Goal: Entertainment & Leisure: Consume media (video, audio)

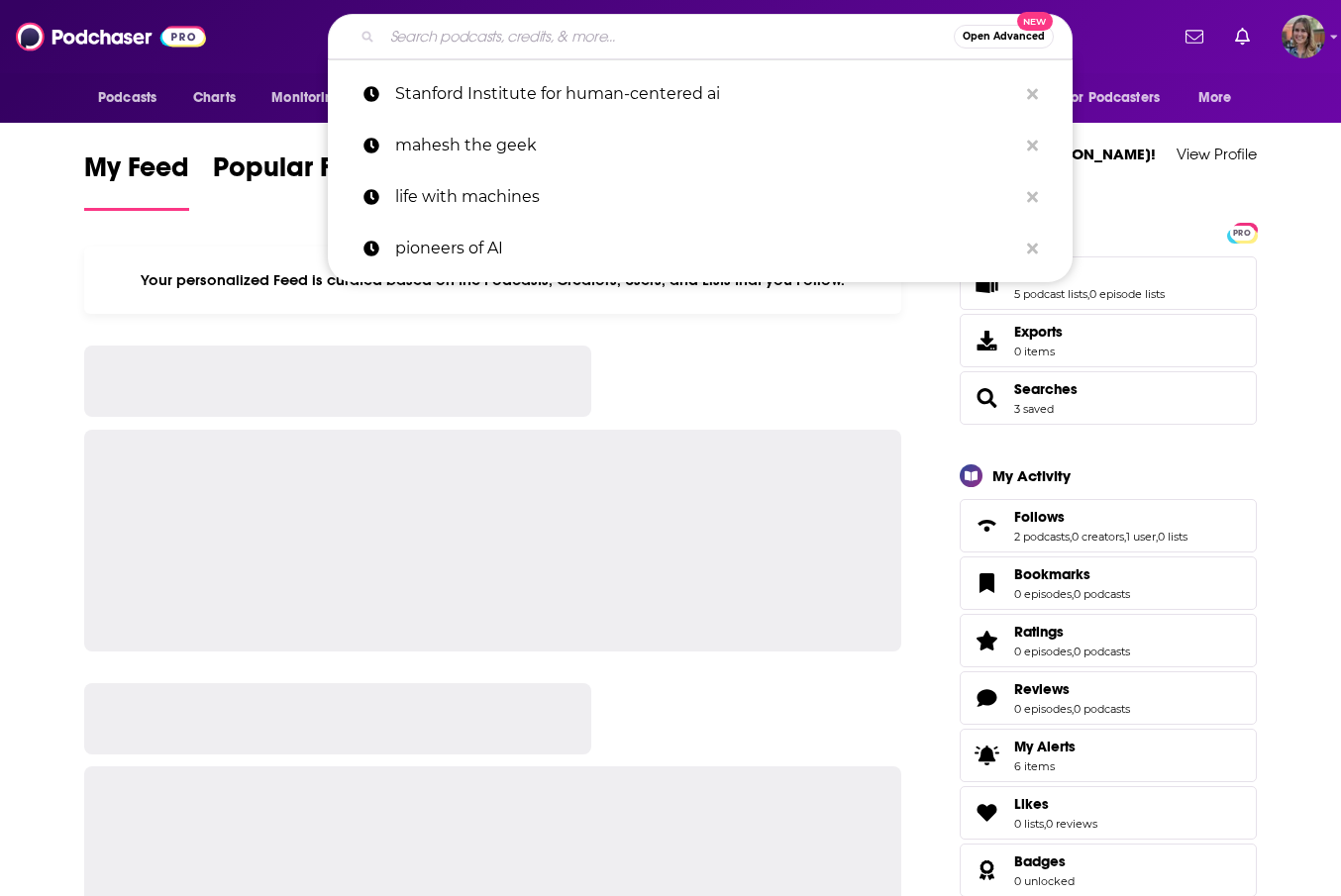
click at [386, 43] on input "Search podcasts, credits, & more..." at bounding box center [668, 37] width 572 height 32
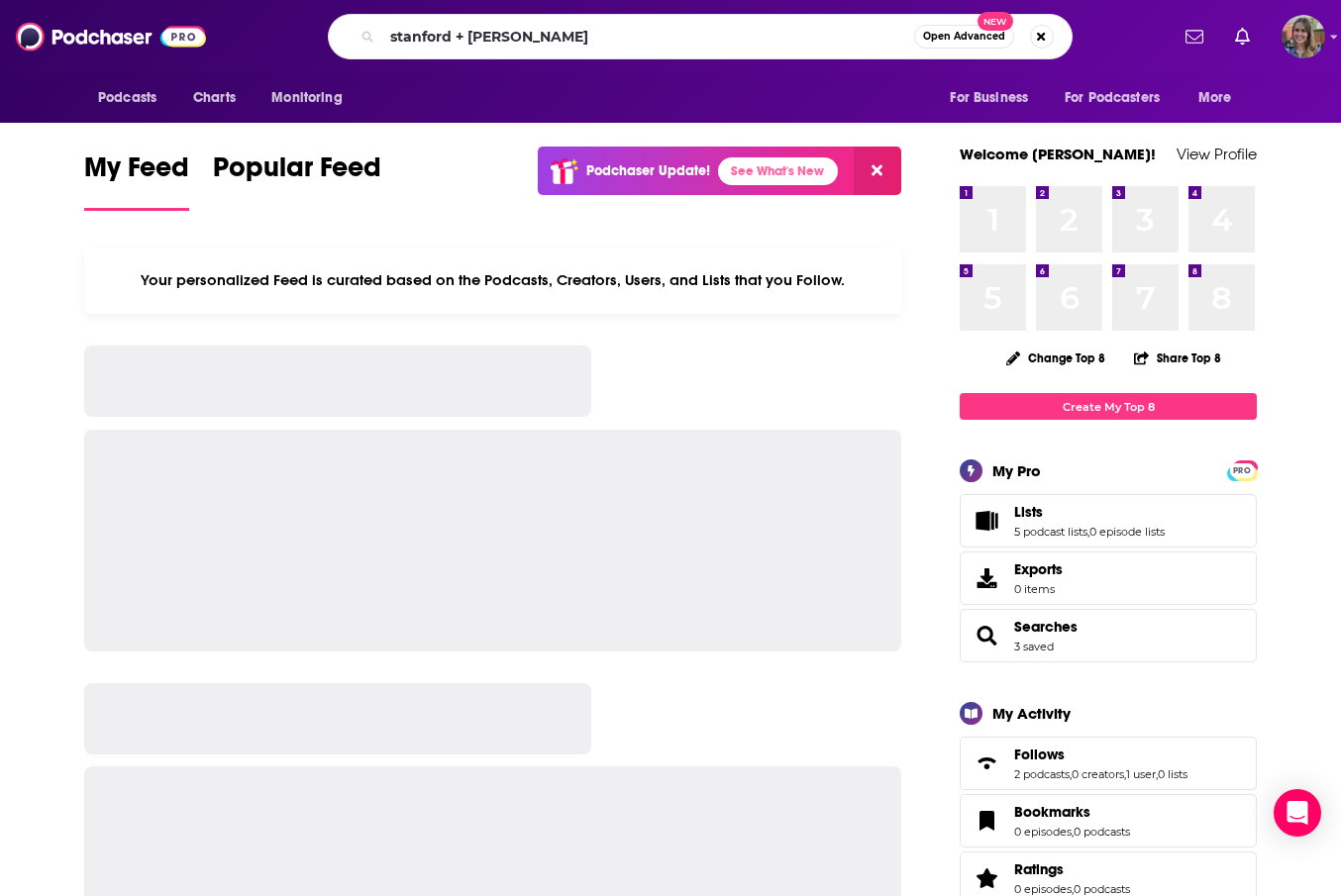
type input "stanford + [PERSON_NAME]"
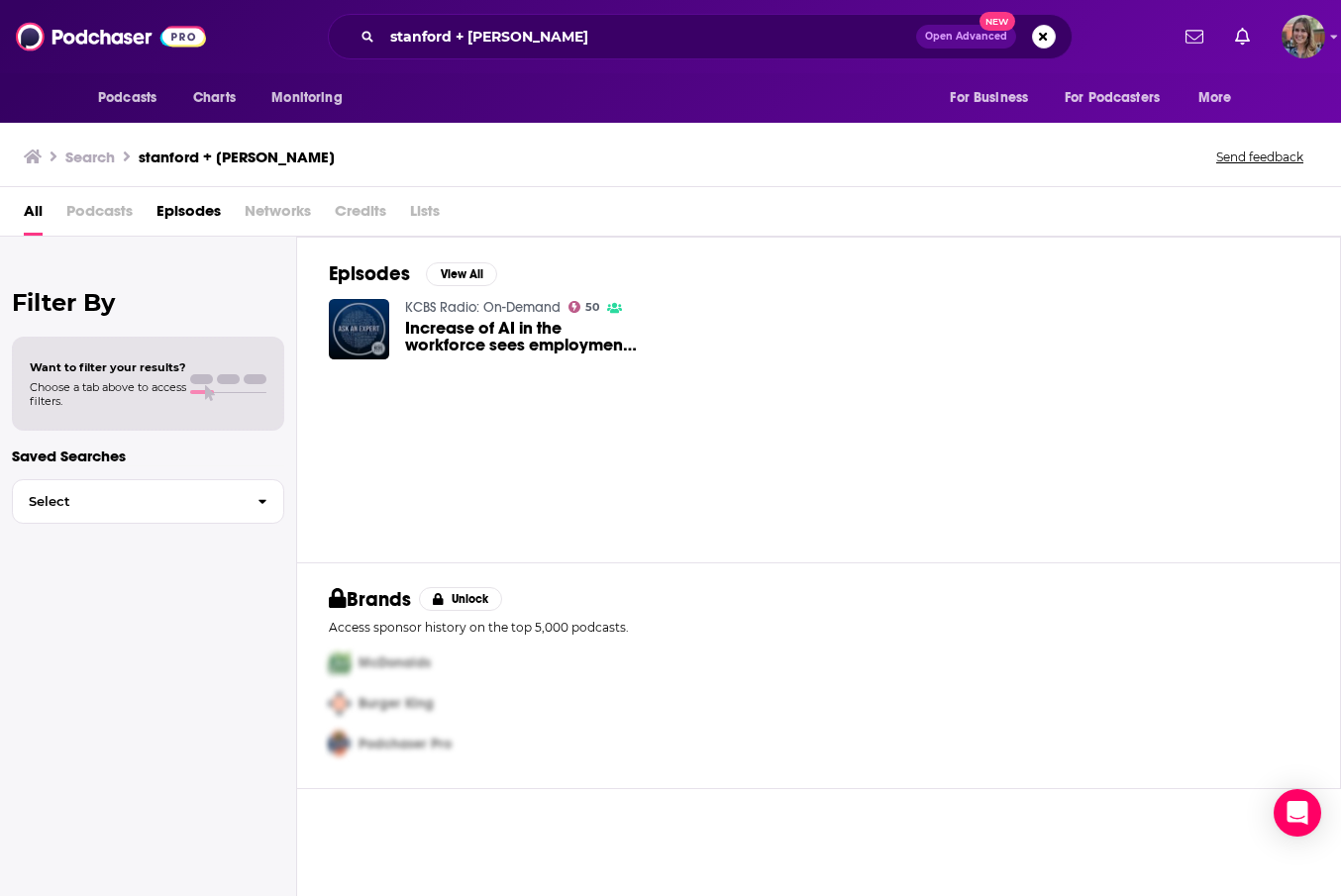
click at [494, 333] on span "Increase of AI in the workforce sees employment declines in various fields" at bounding box center [522, 336] width 235 height 34
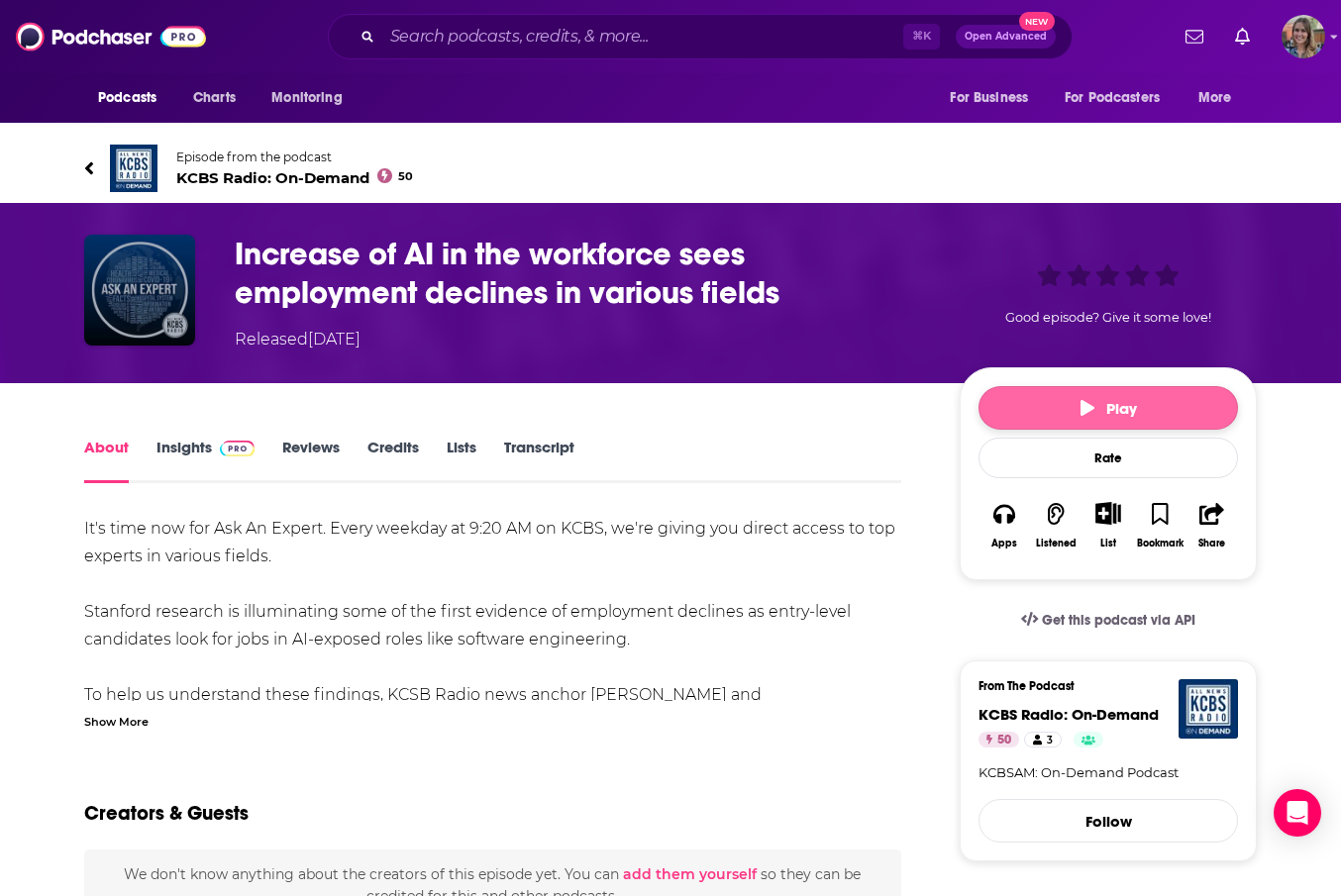
click at [1063, 415] on button "Play" at bounding box center [1108, 408] width 259 height 44
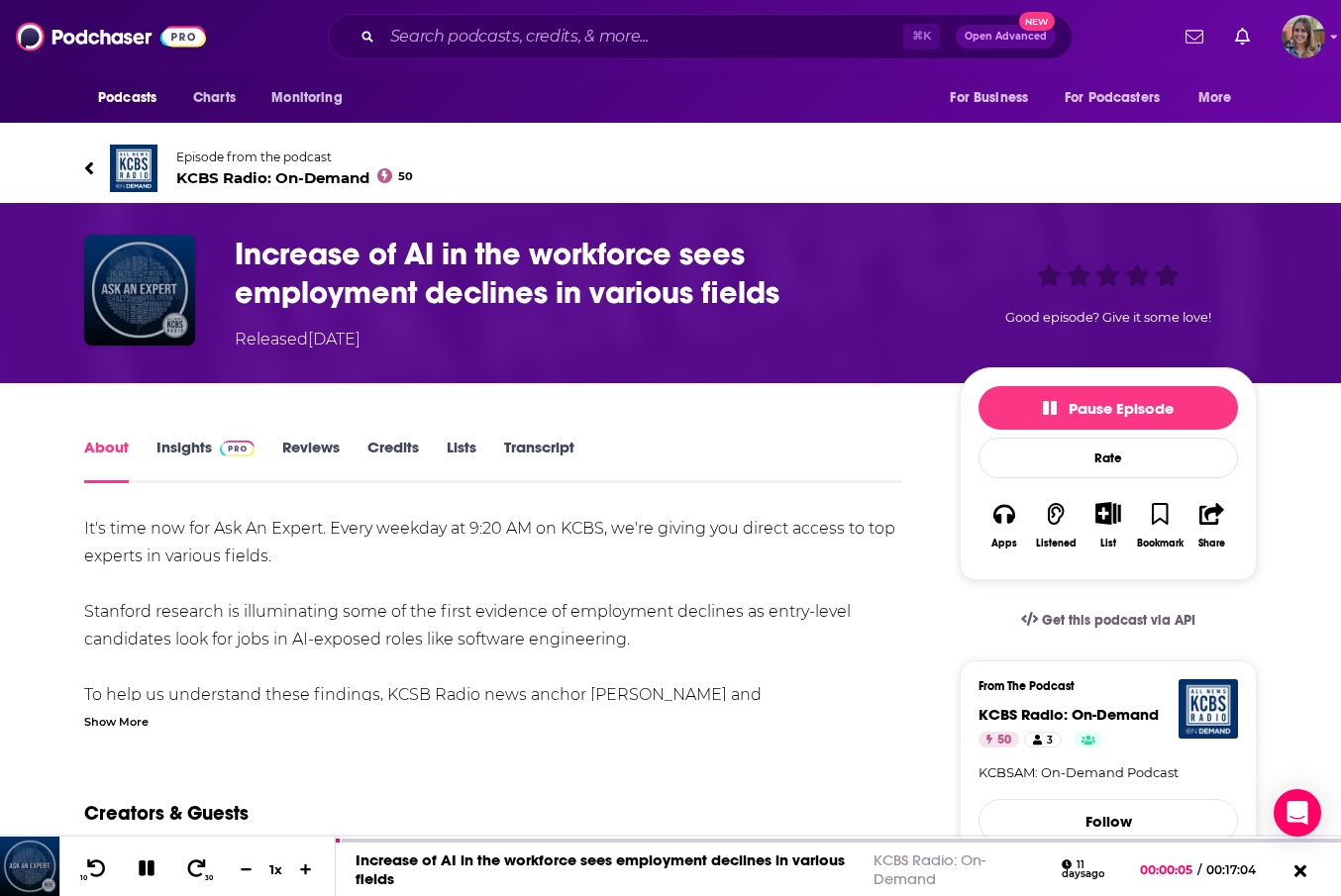
click at [140, 716] on div "Show More" at bounding box center [116, 720] width 65 height 19
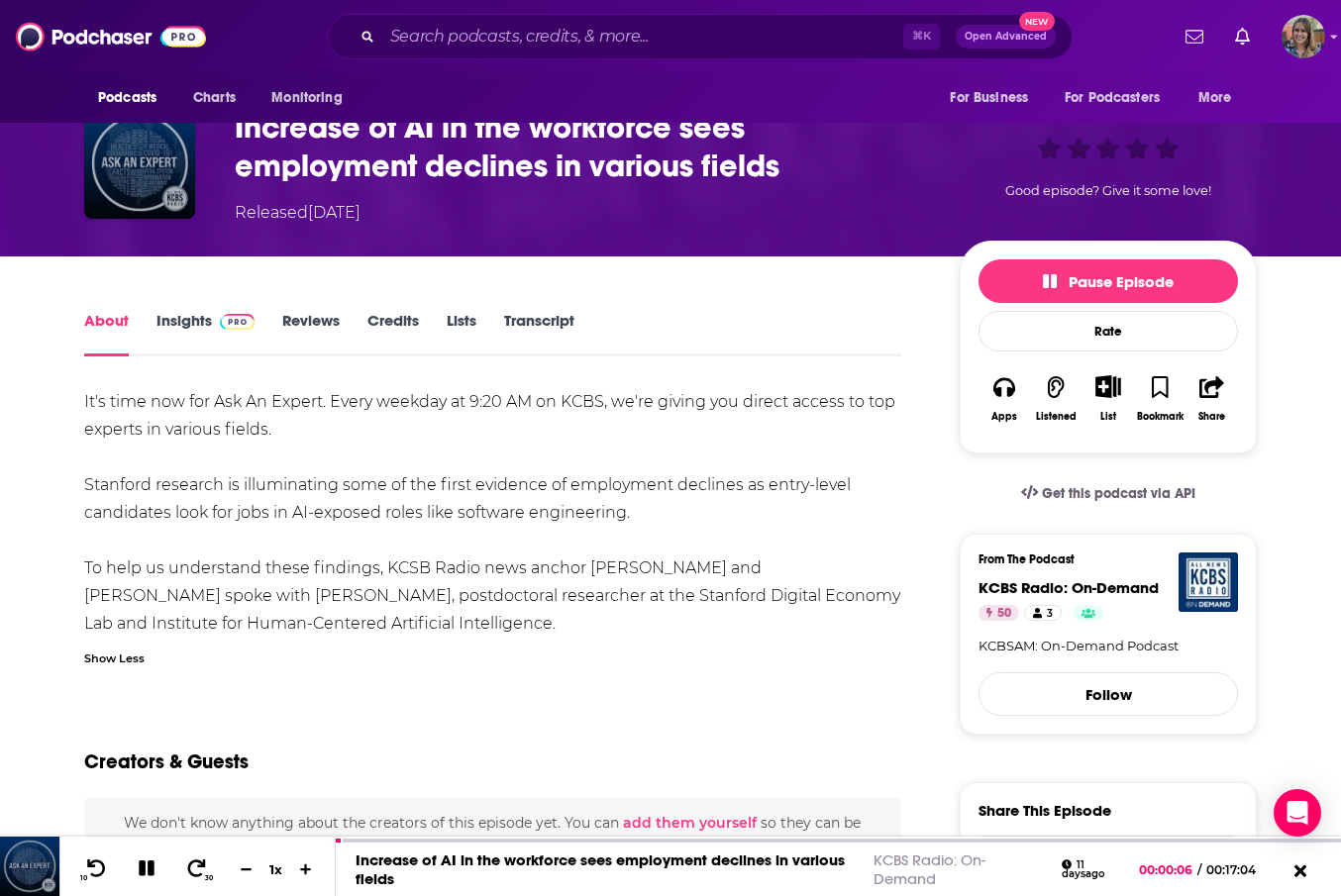
scroll to position [149, 0]
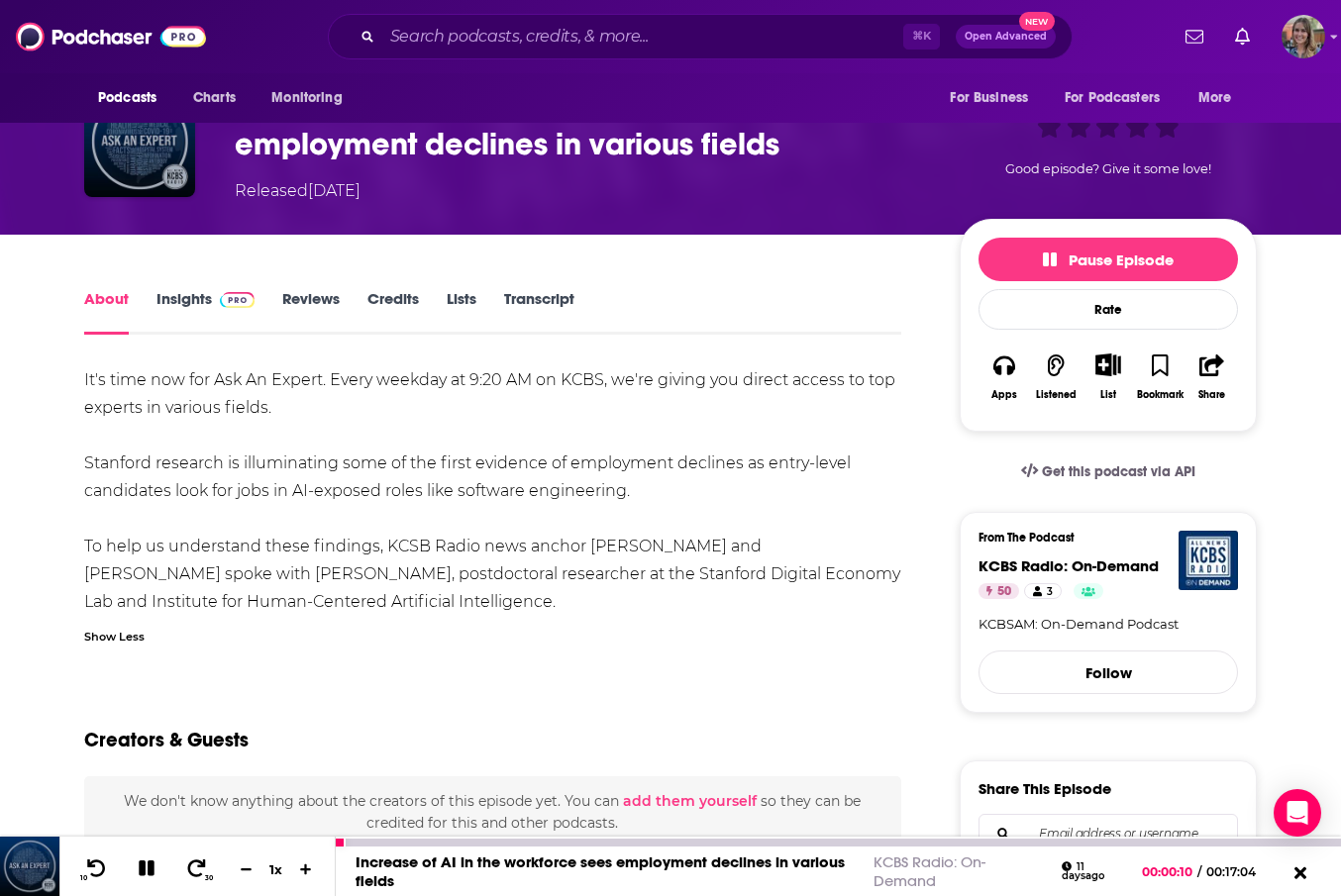
click at [201, 865] on icon at bounding box center [197, 868] width 23 height 18
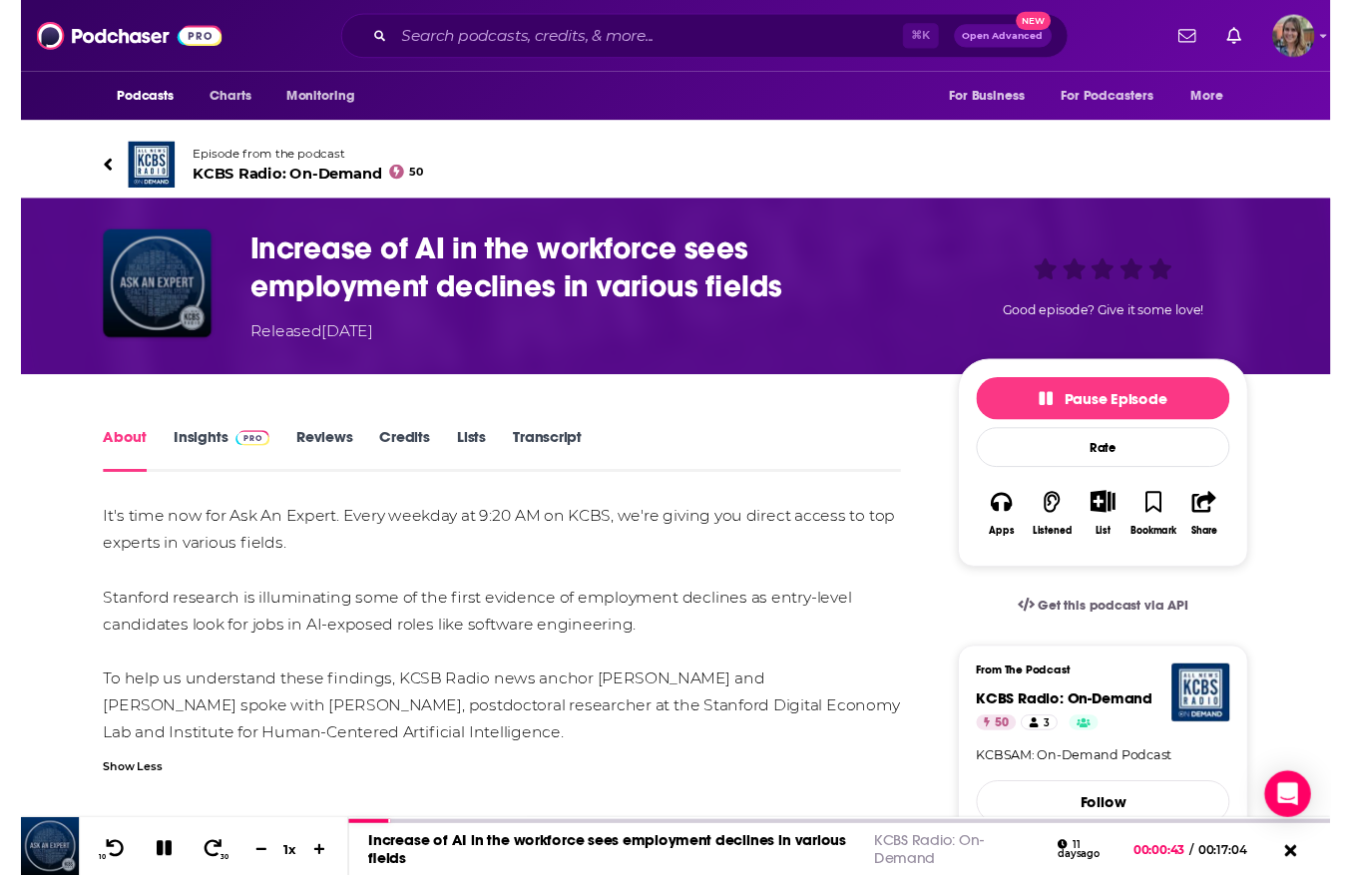
scroll to position [0, 0]
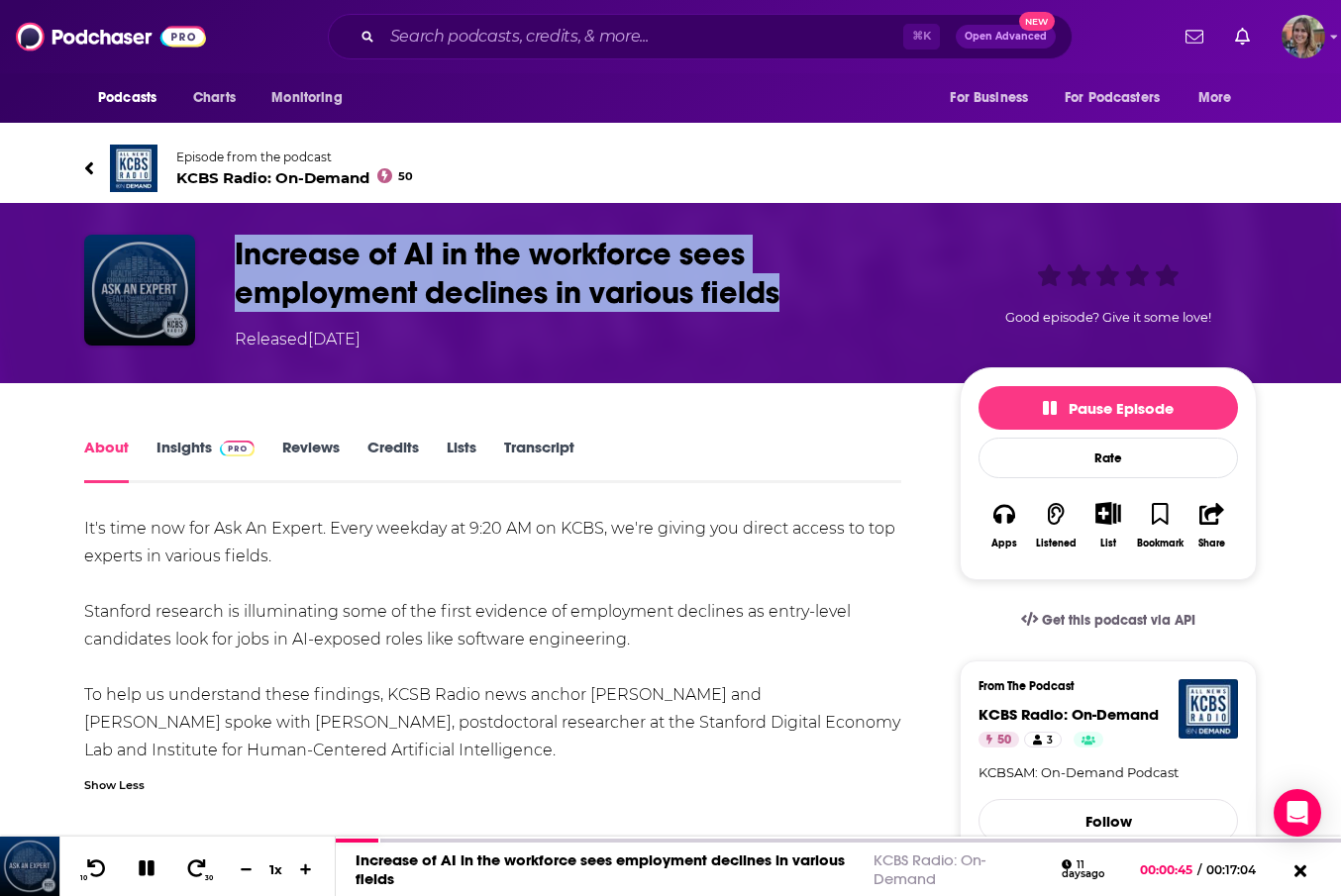
drag, startPoint x: 797, startPoint y: 298, endPoint x: 208, endPoint y: 253, distance: 590.7
click at [208, 253] on div "Increase of AI in the workforce sees employment declines in various fields Rele…" at bounding box center [671, 294] width 1173 height 117
copy div "Increase of AI in the workforce sees employment declines in various fields"
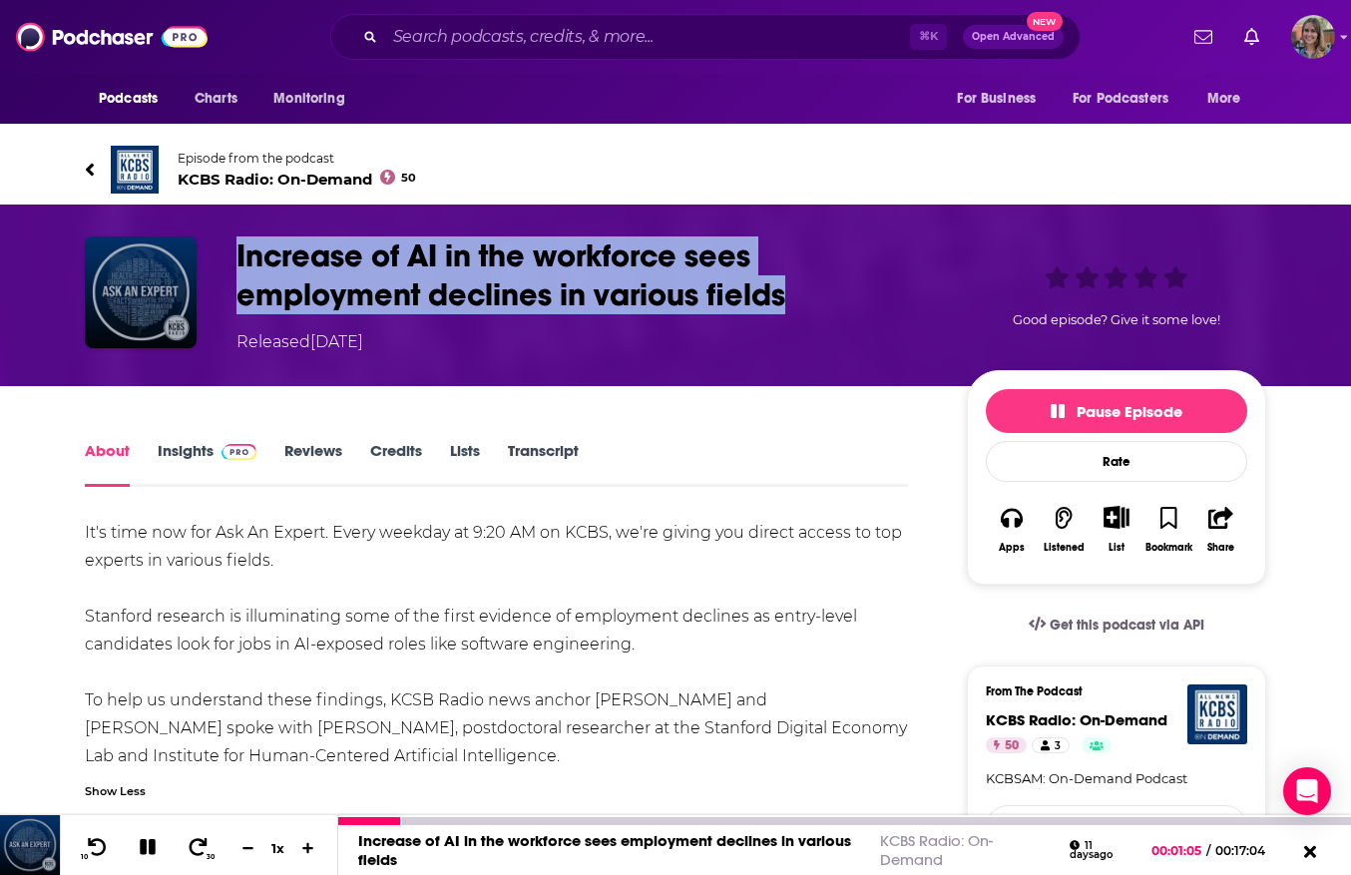
click at [203, 853] on icon at bounding box center [199, 847] width 18 height 18
